Goal: Navigation & Orientation: Find specific page/section

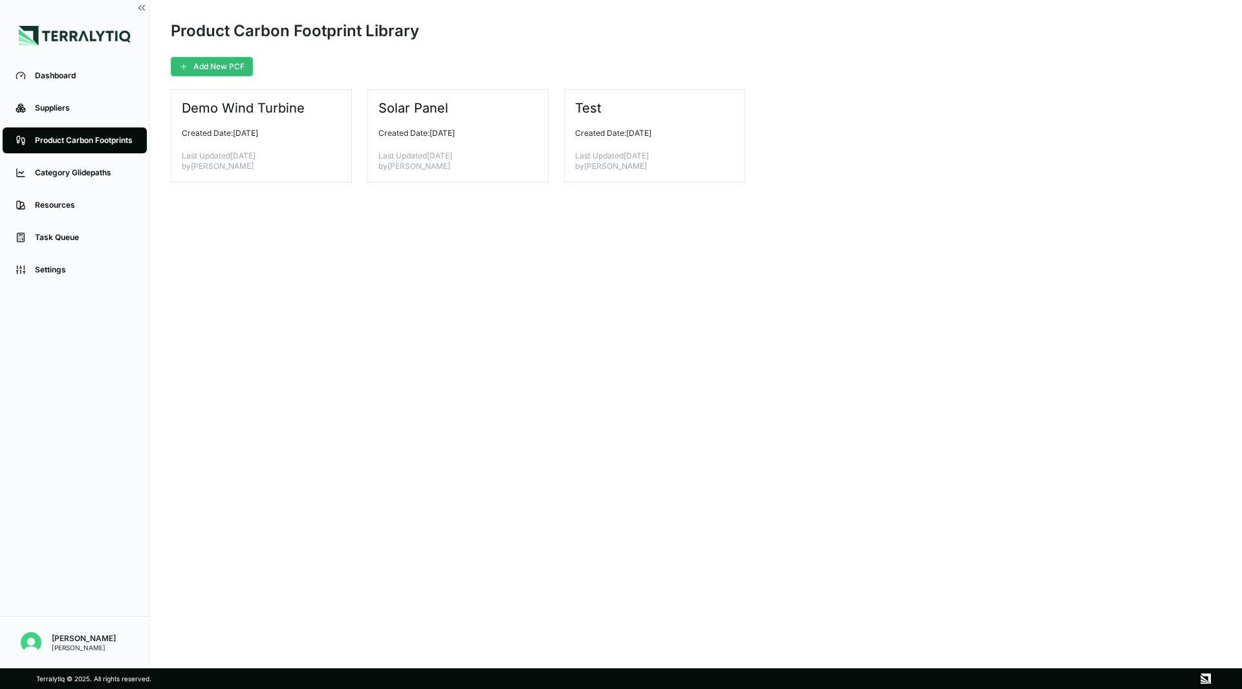
click at [362, 293] on main "Product Carbon Footprint Library Add New PCF Demo Wind Turbine Created Date: [D…" at bounding box center [696, 334] width 1092 height 668
